Goal: Browse casually

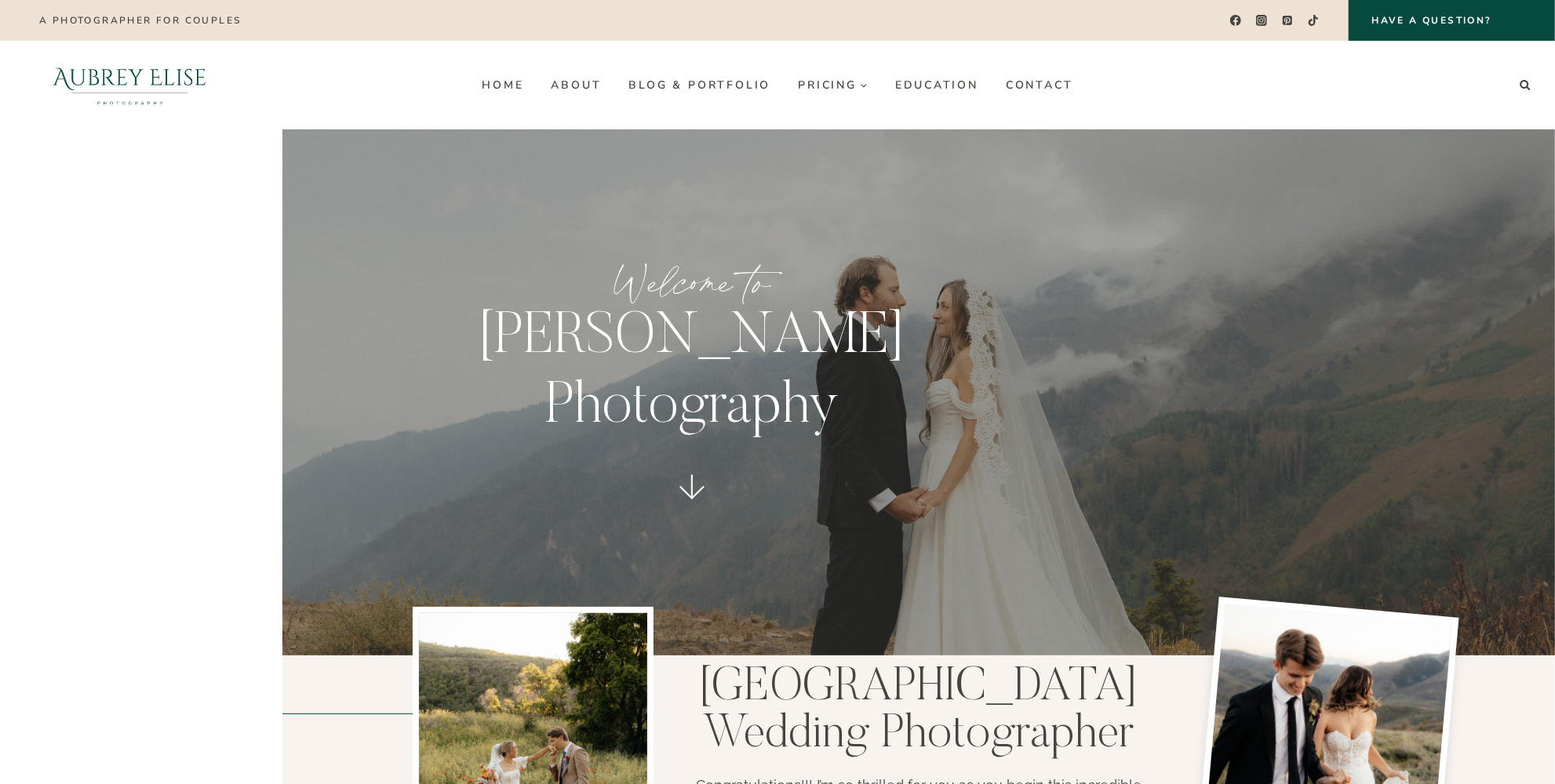
click at [0, 0] on headings-map at bounding box center [0, 0] width 0 height 0
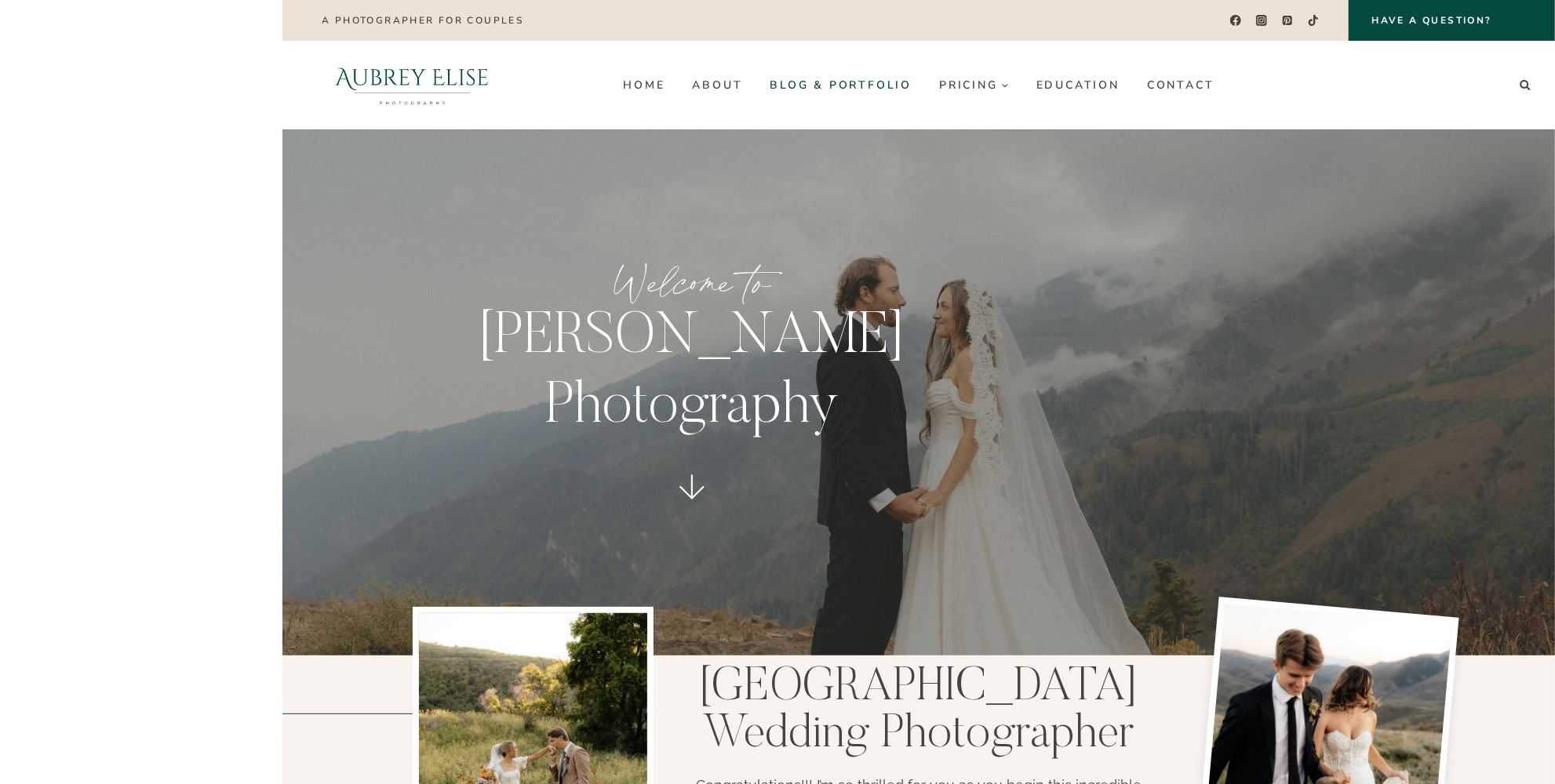
click at [859, 81] on link "Blog & Portfolio" at bounding box center [841, 85] width 169 height 25
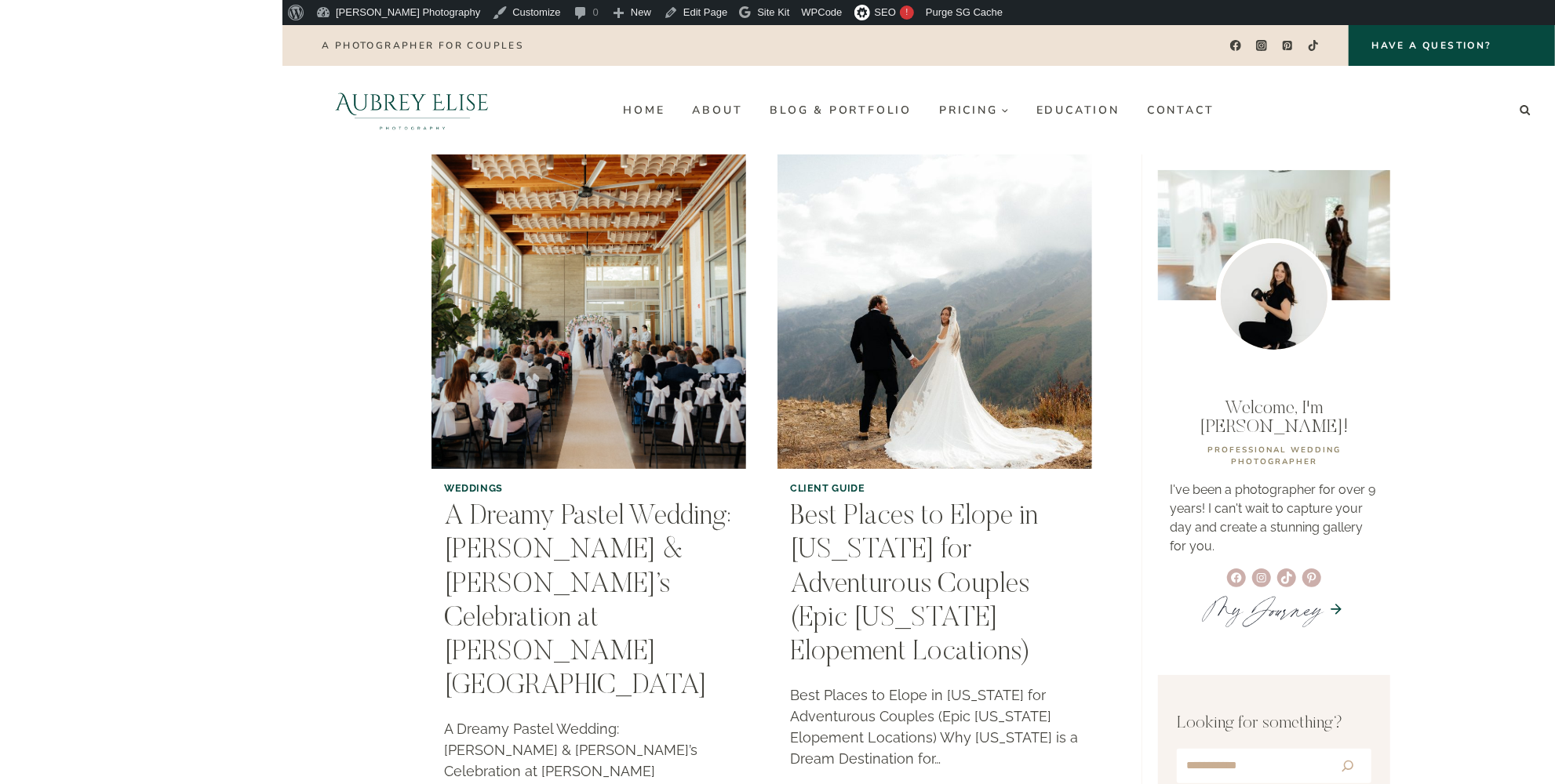
click at [0, 25] on headings-map at bounding box center [0, 25] width 0 height 0
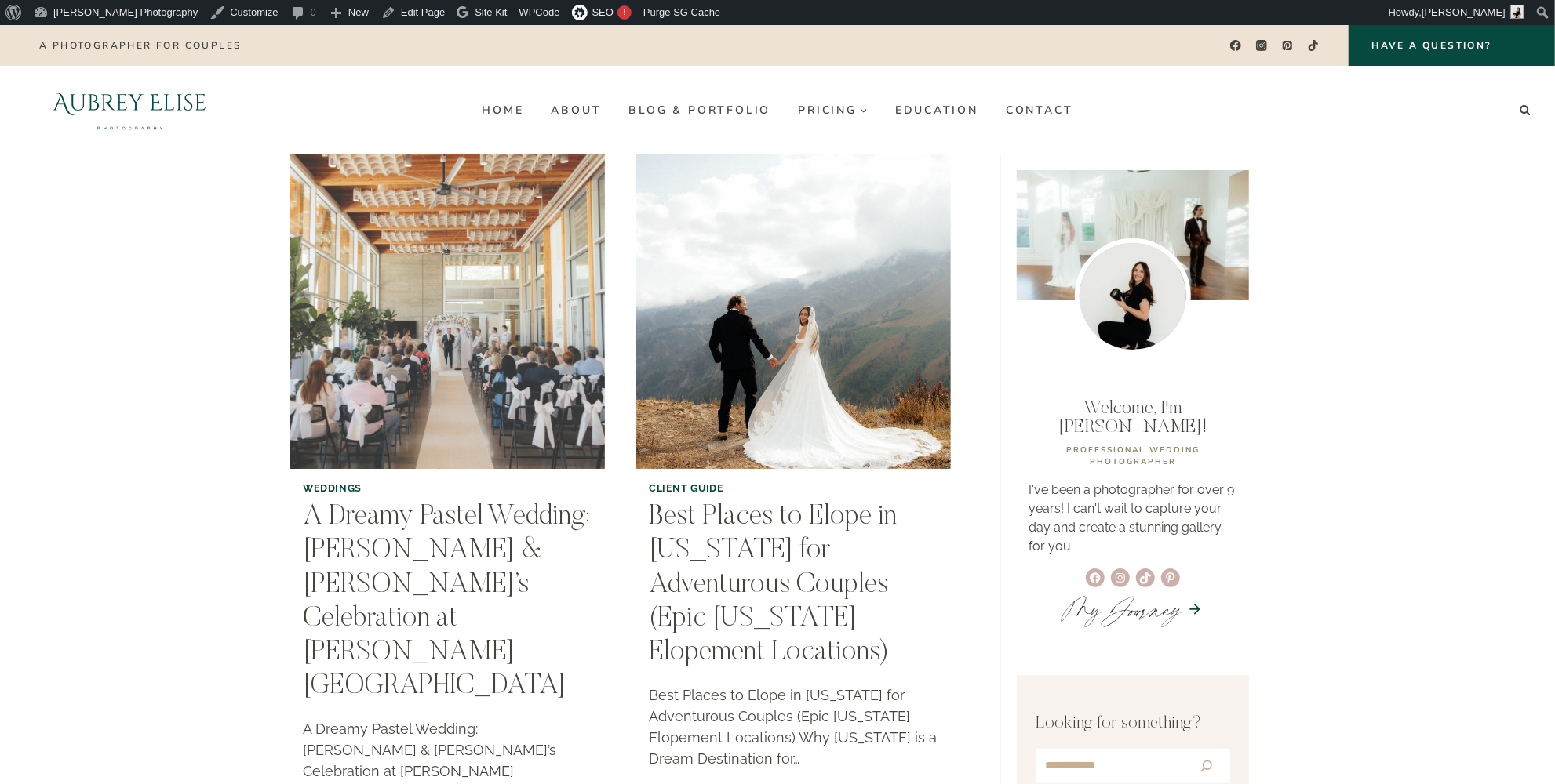
click at [471, 358] on img "A Dreamy Pastel Wedding: Anna & Aaron’s Celebration at Weber Basin Water Conser…" at bounding box center [447, 311] width 321 height 321
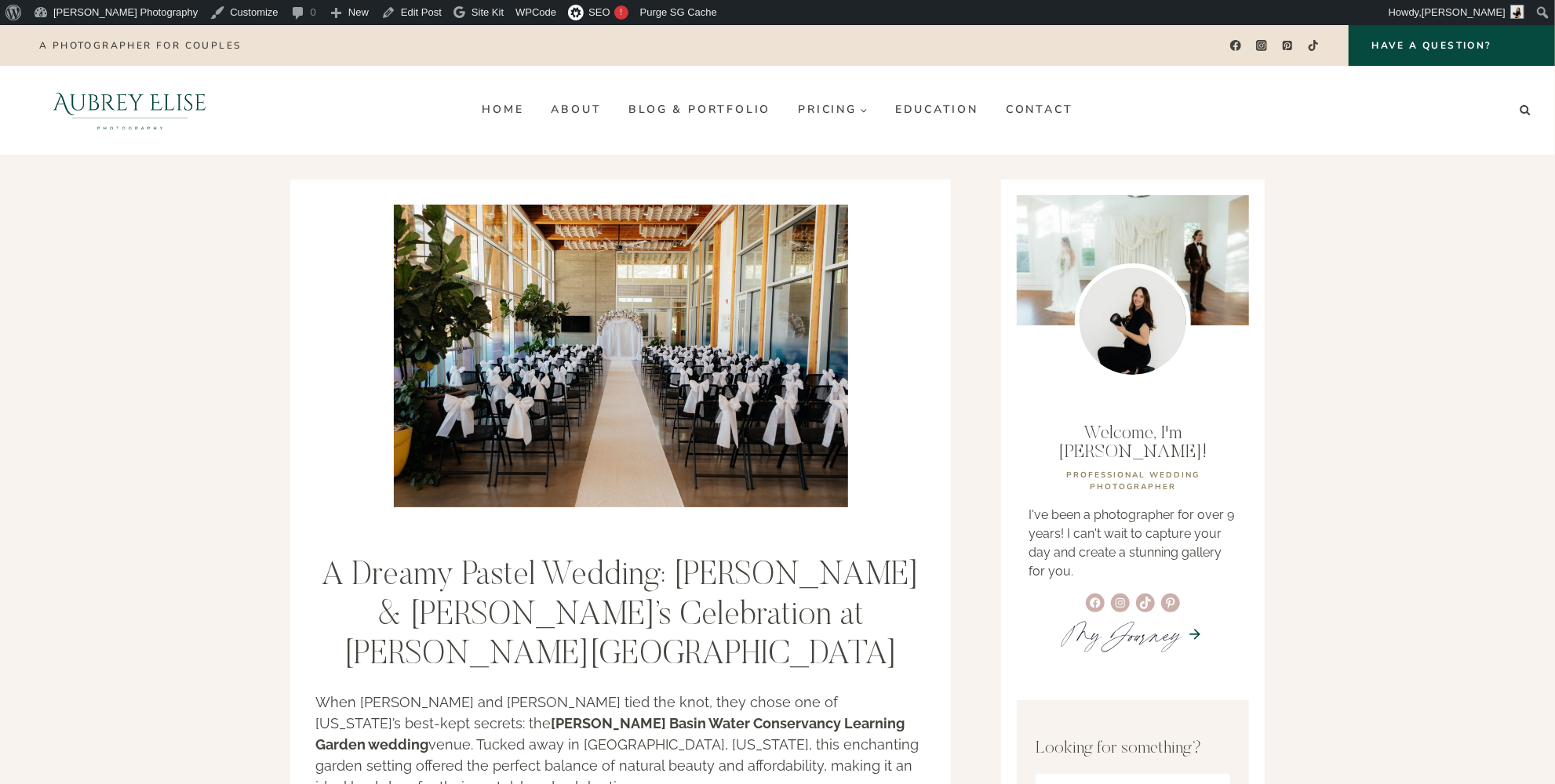
click at [115, 108] on img at bounding box center [130, 110] width 222 height 89
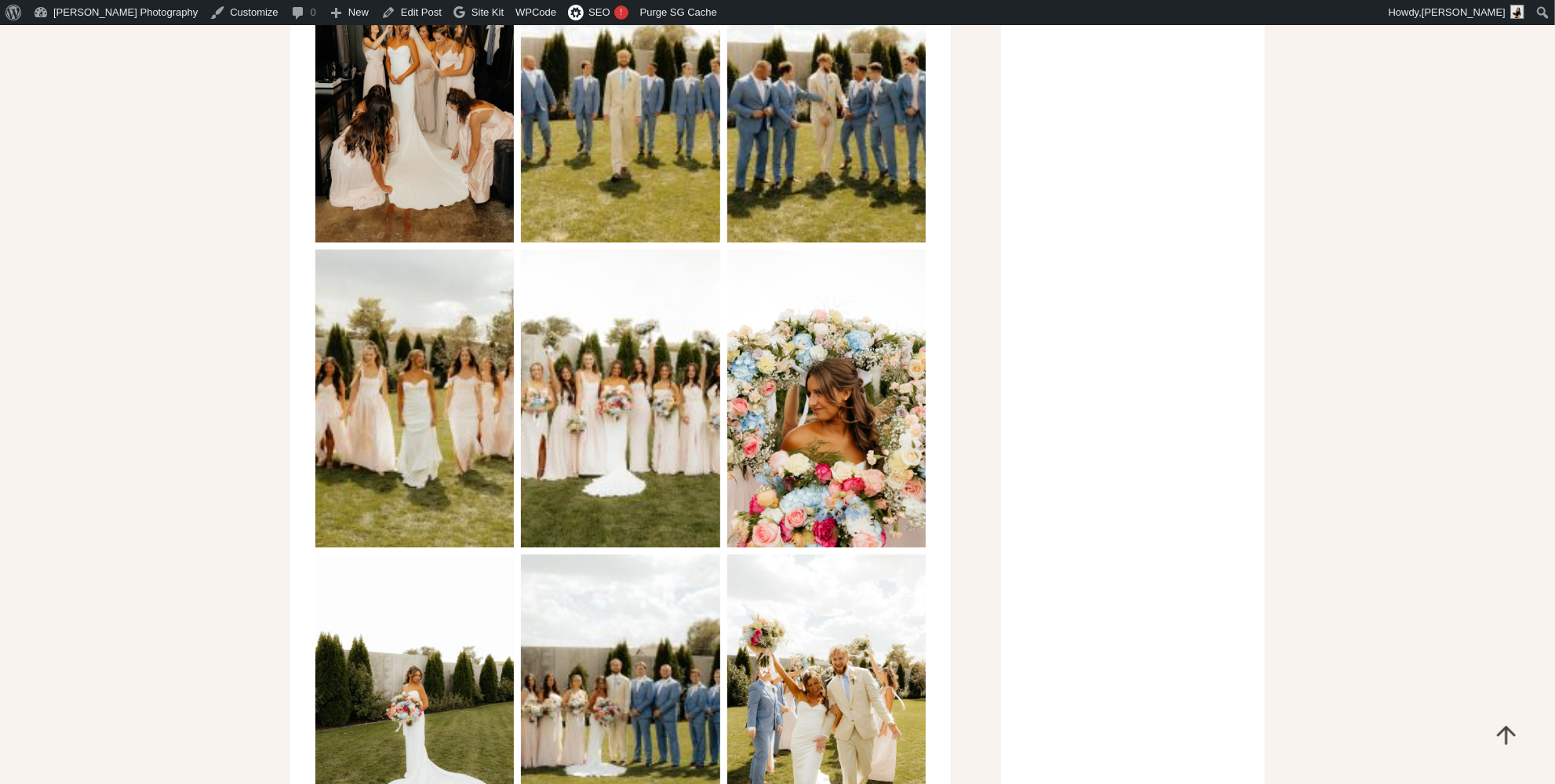
scroll to position [3066, 0]
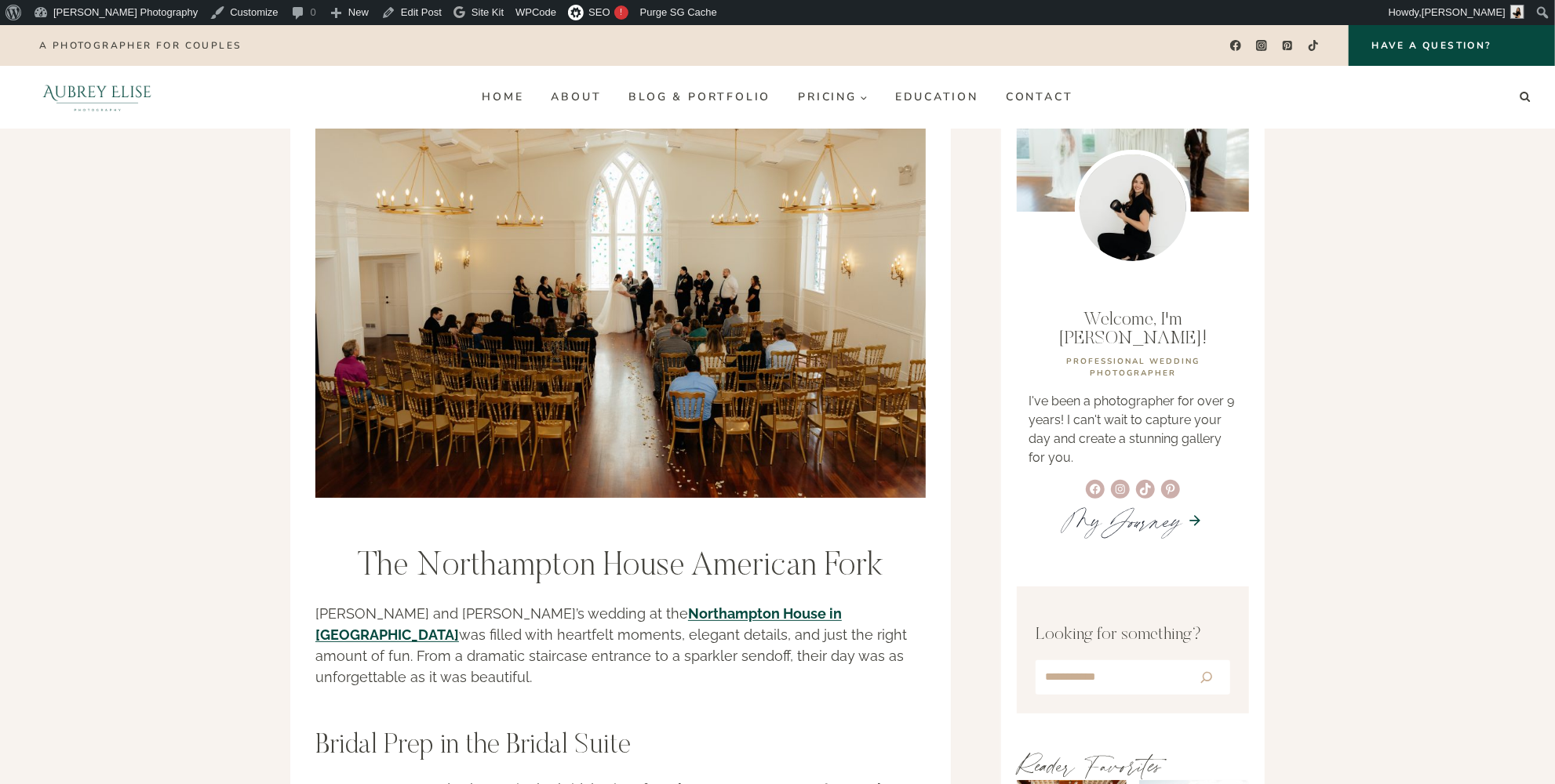
scroll to position [70, 0]
